Goal: Check status: Check status

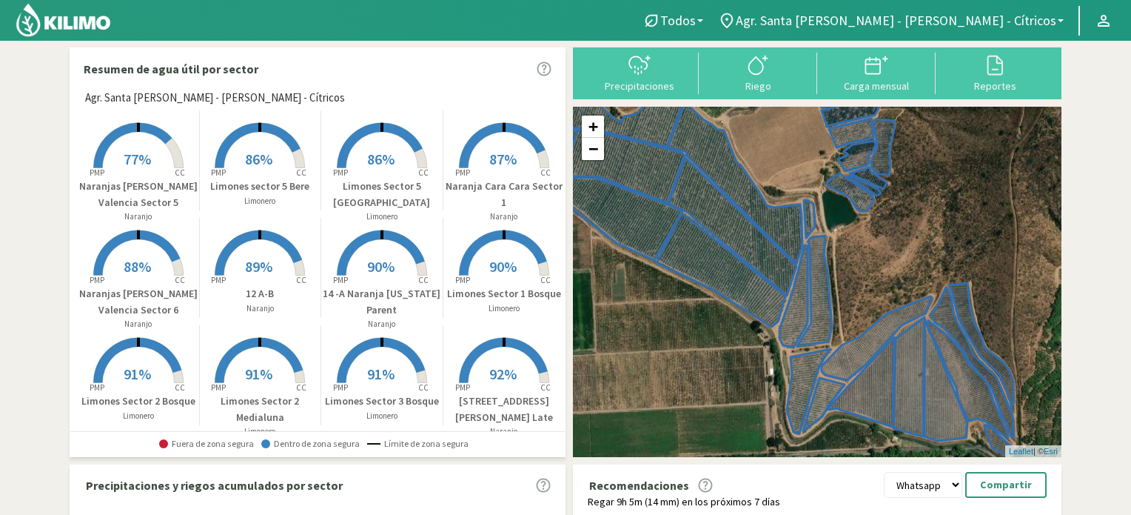
click at [160, 130] on icon at bounding box center [132, 145] width 78 height 45
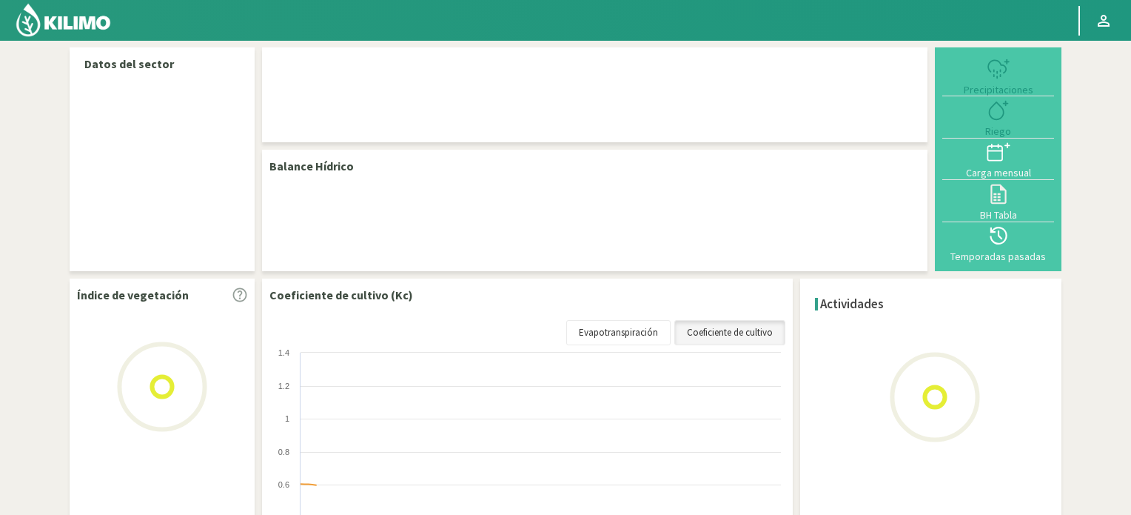
select select "28: Object"
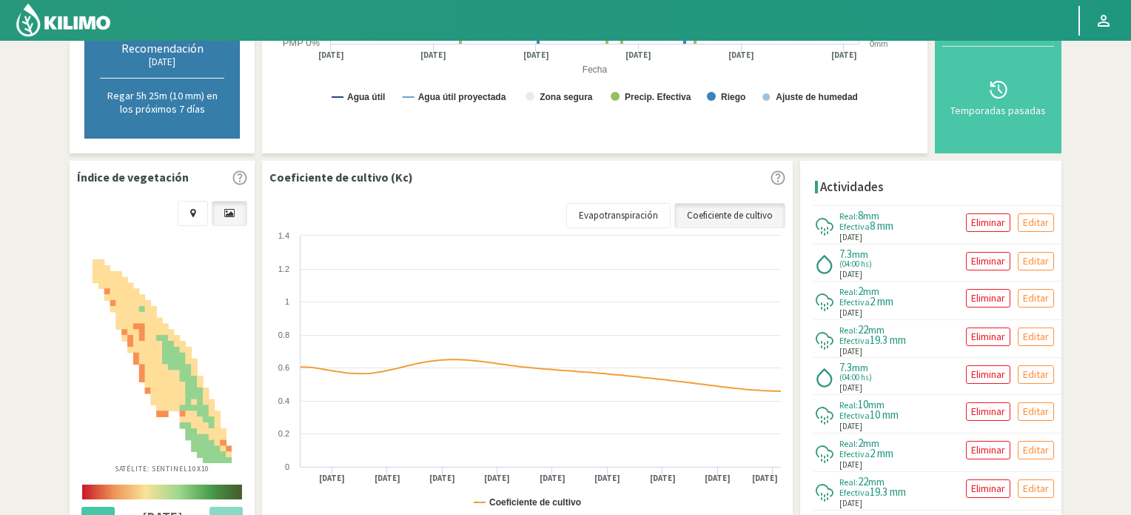
scroll to position [406, 0]
drag, startPoint x: 845, startPoint y: 227, endPoint x: 900, endPoint y: 230, distance: 54.8
click at [900, 244] on div "7.3 mm (04:00 hs) [DATE] Eliminar Editar" at bounding box center [938, 262] width 248 height 36
click at [899, 244] on div "7.3 mm (04:00 hs) [DATE] Eliminar Editar" at bounding box center [938, 262] width 248 height 36
